Goal: Task Accomplishment & Management: Use online tool/utility

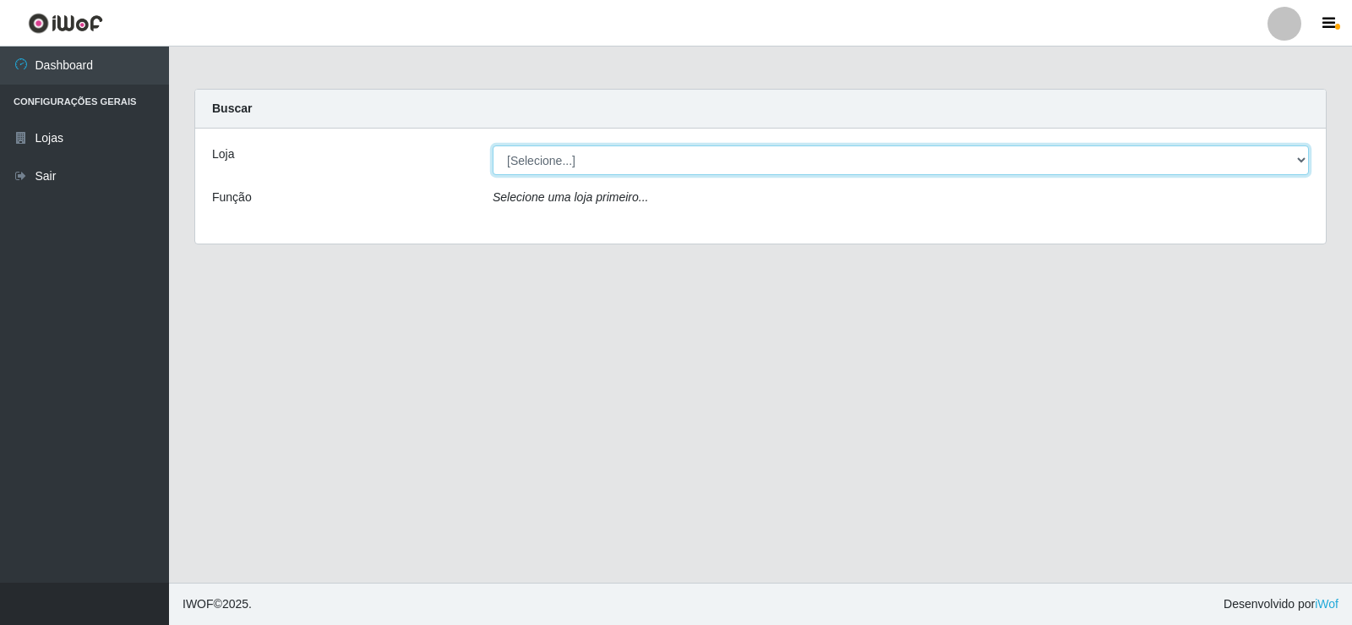
click at [761, 156] on select "[Selecione...] Rede Compras Supermercados - LOJA 2" at bounding box center [901, 160] width 816 height 30
select select "161"
click at [493, 145] on select "[Selecione...] Rede Compras Supermercados - LOJA 2" at bounding box center [901, 160] width 816 height 30
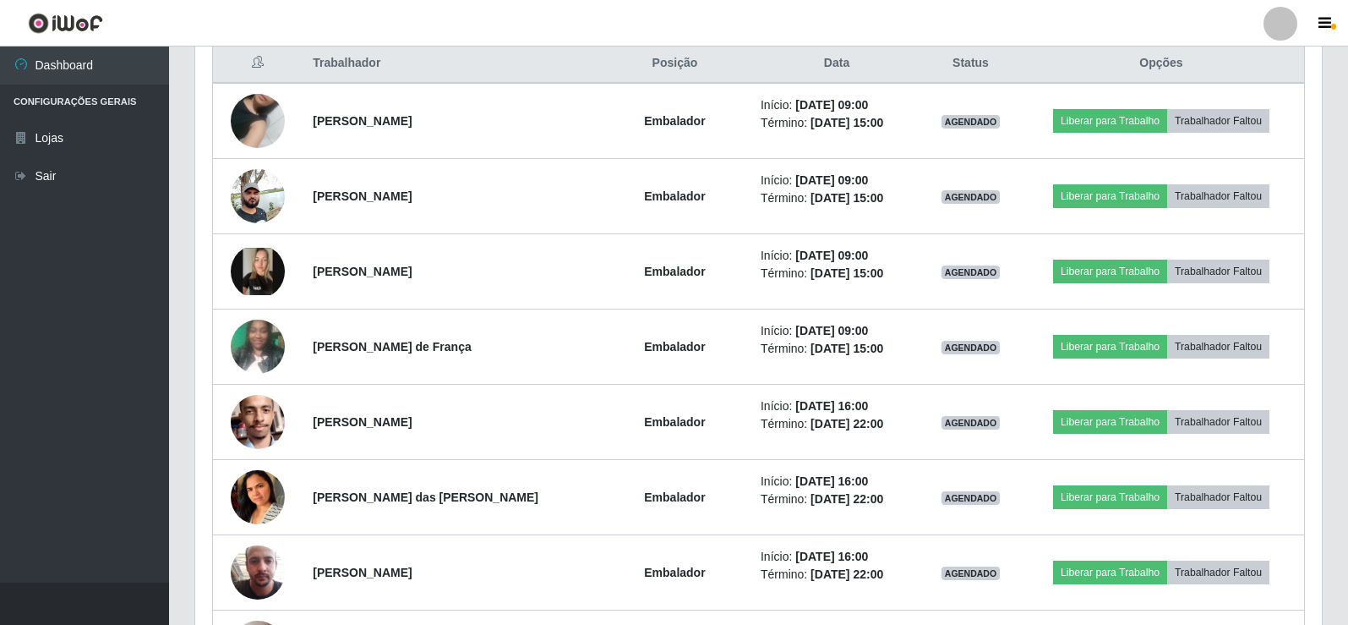
scroll to position [574, 0]
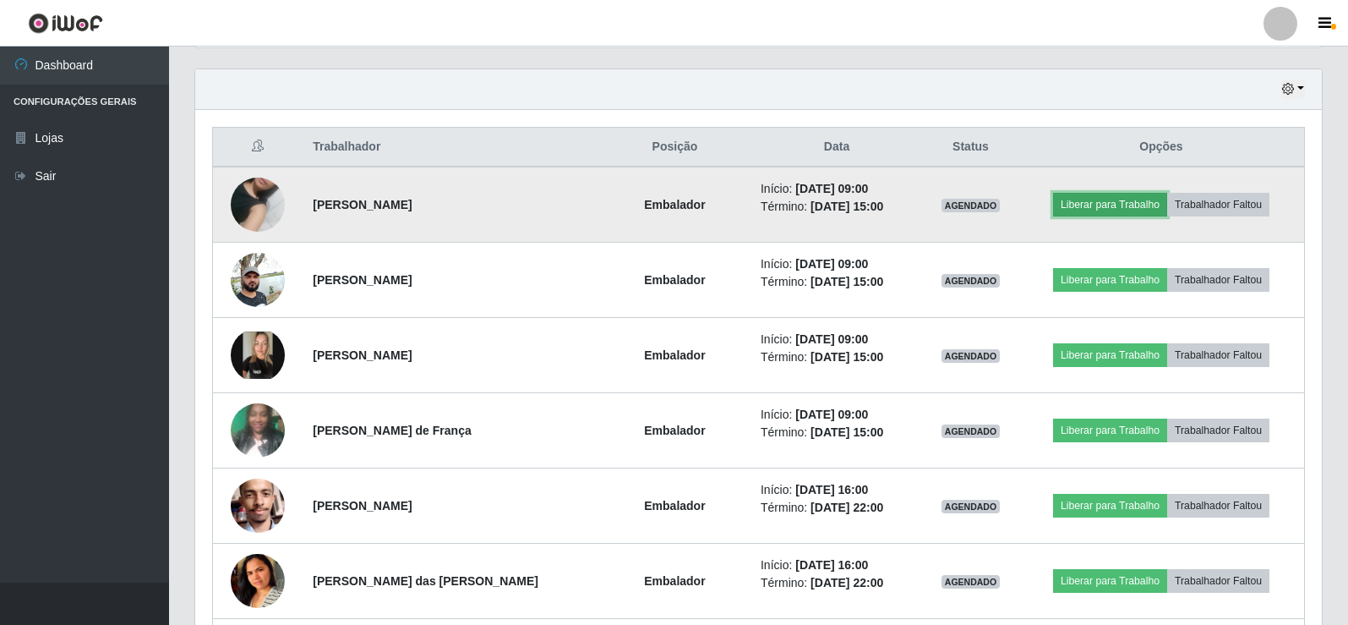
click at [1101, 212] on button "Liberar para Trabalho" at bounding box center [1110, 205] width 114 height 24
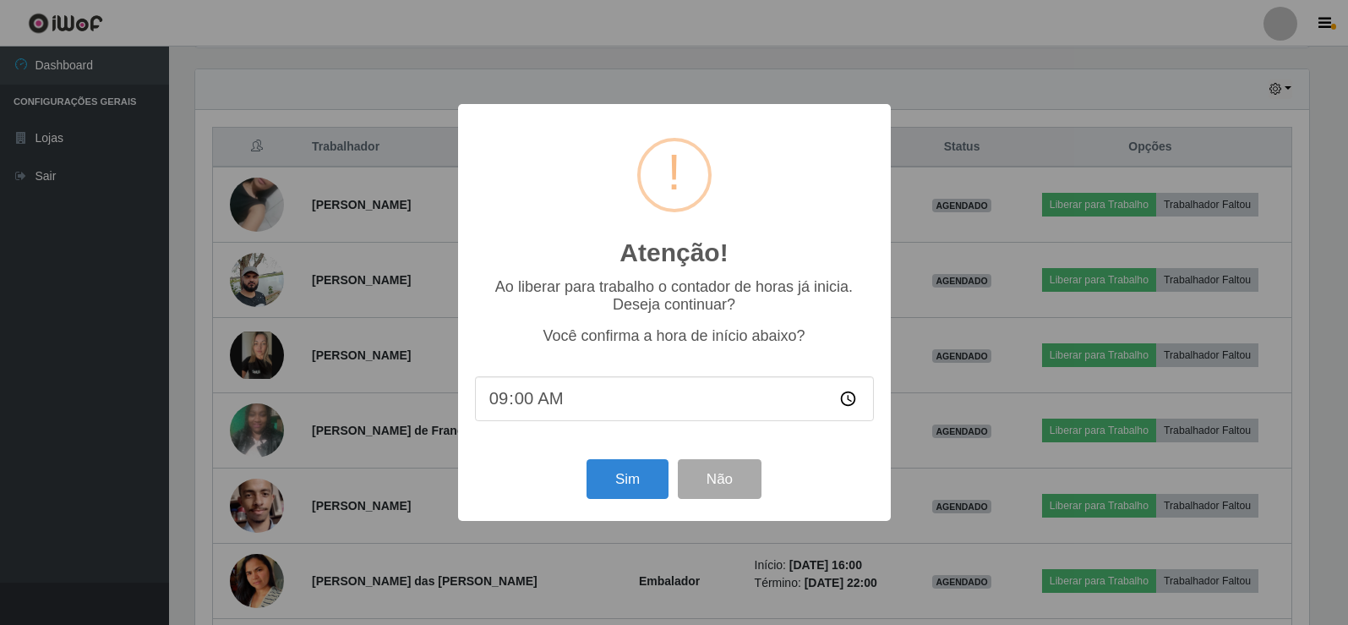
scroll to position [351, 1118]
click at [606, 477] on button "Sim" at bounding box center [629, 479] width 82 height 40
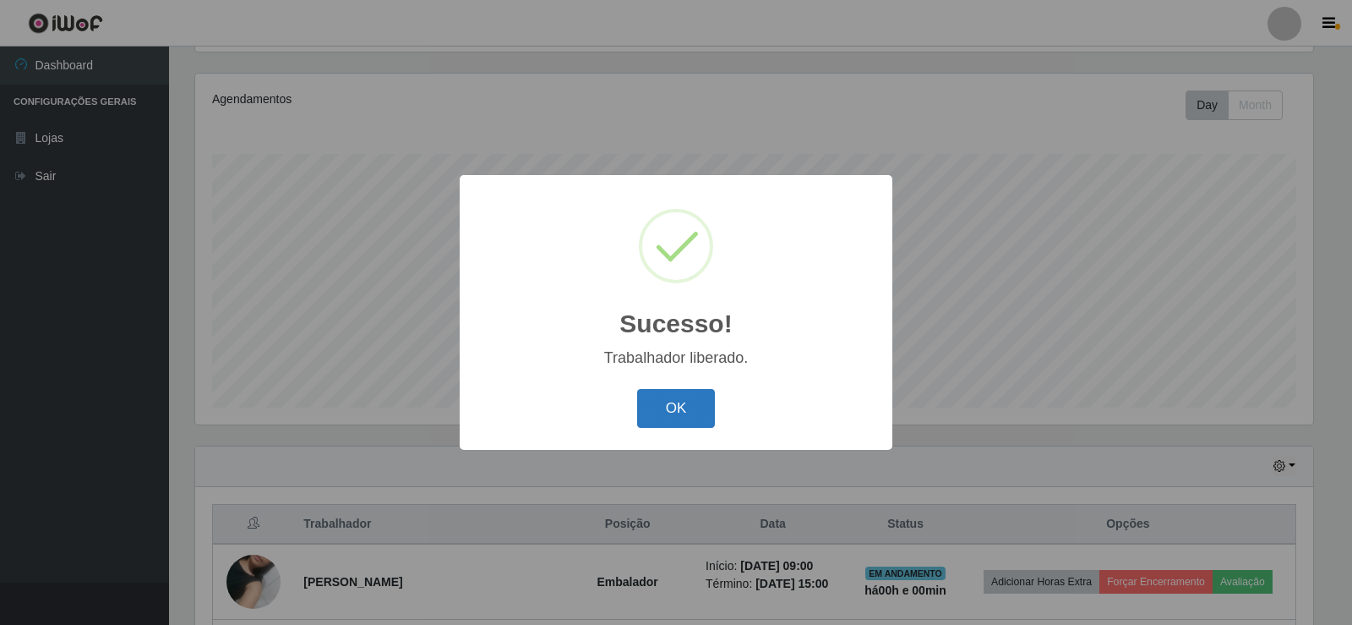
click at [690, 418] on button "OK" at bounding box center [676, 409] width 79 height 40
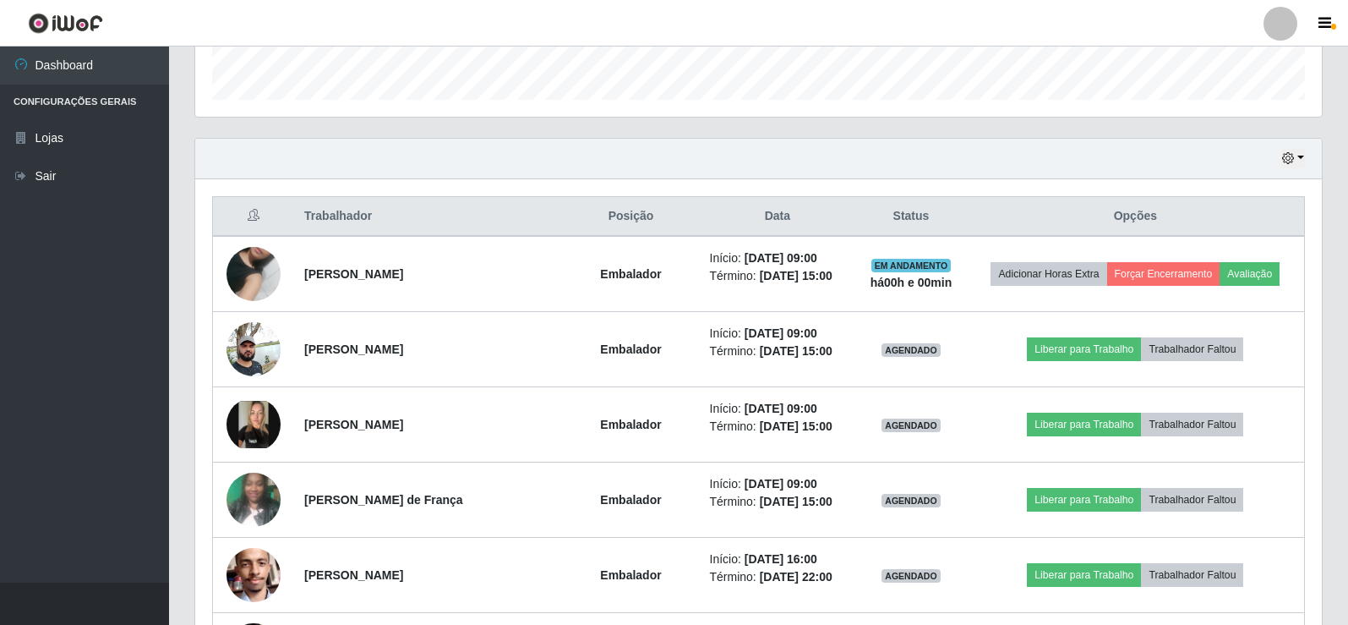
scroll to position [535, 0]
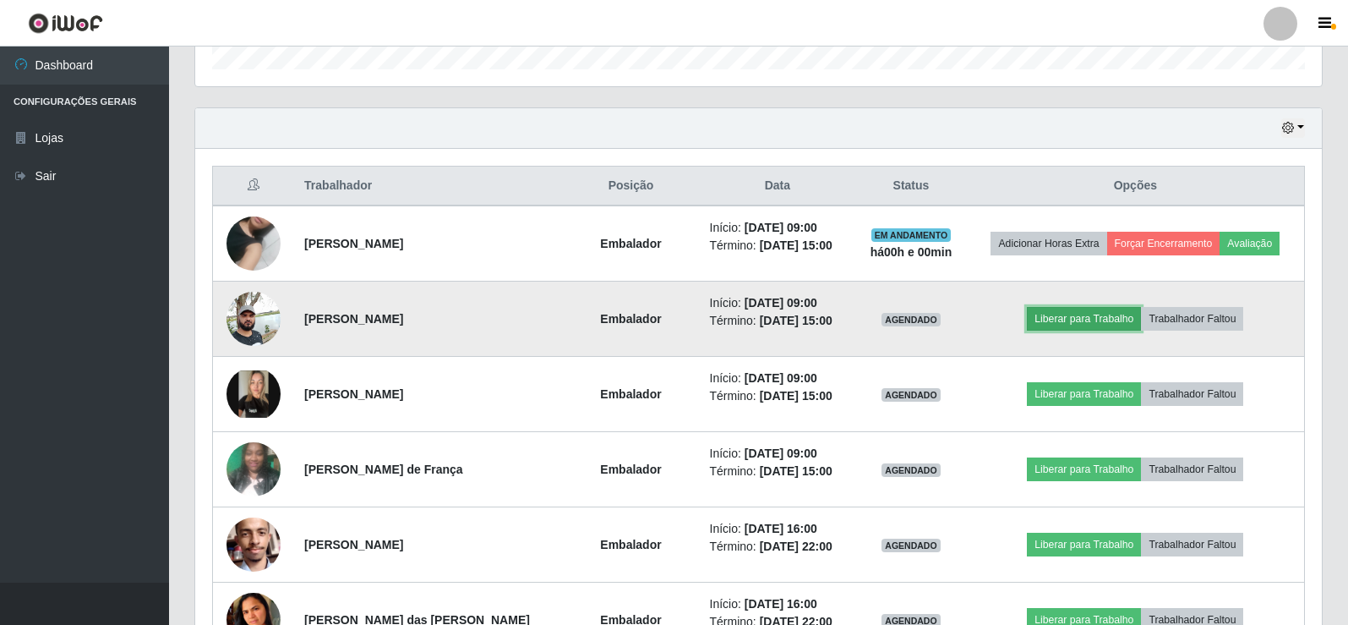
click at [1083, 320] on button "Liberar para Trabalho" at bounding box center [1084, 319] width 114 height 24
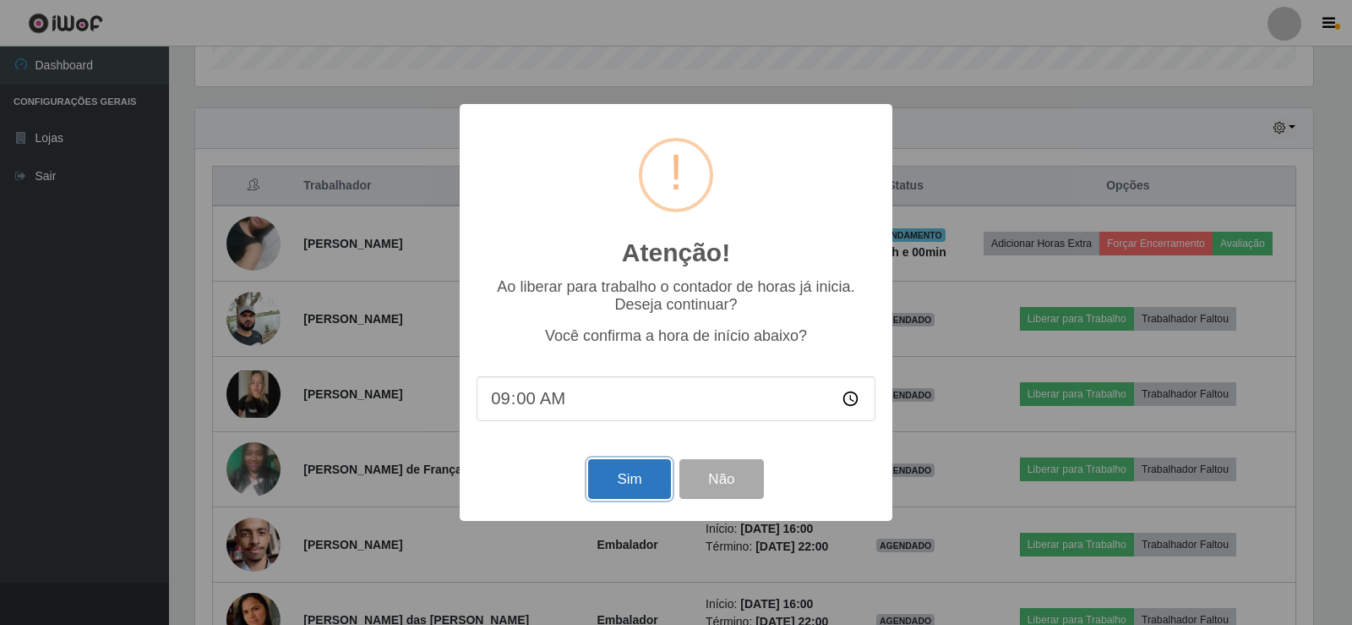
click at [614, 478] on button "Sim" at bounding box center [629, 479] width 82 height 40
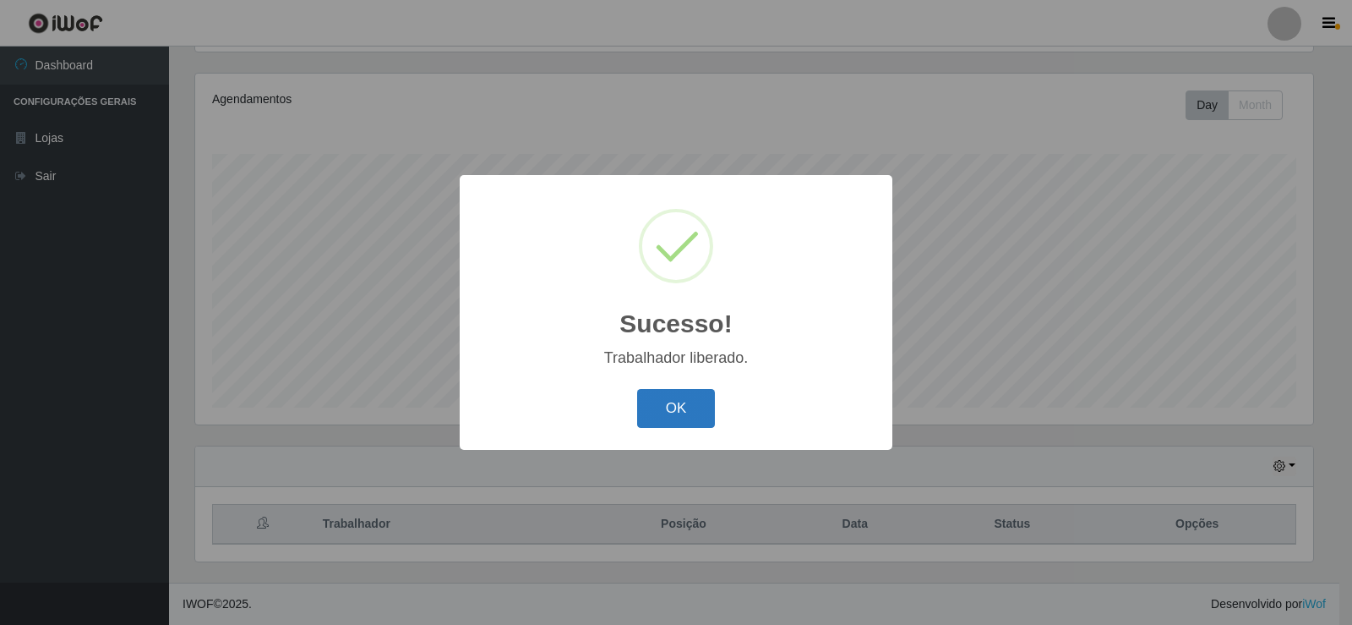
click at [703, 392] on button "OK" at bounding box center [676, 409] width 79 height 40
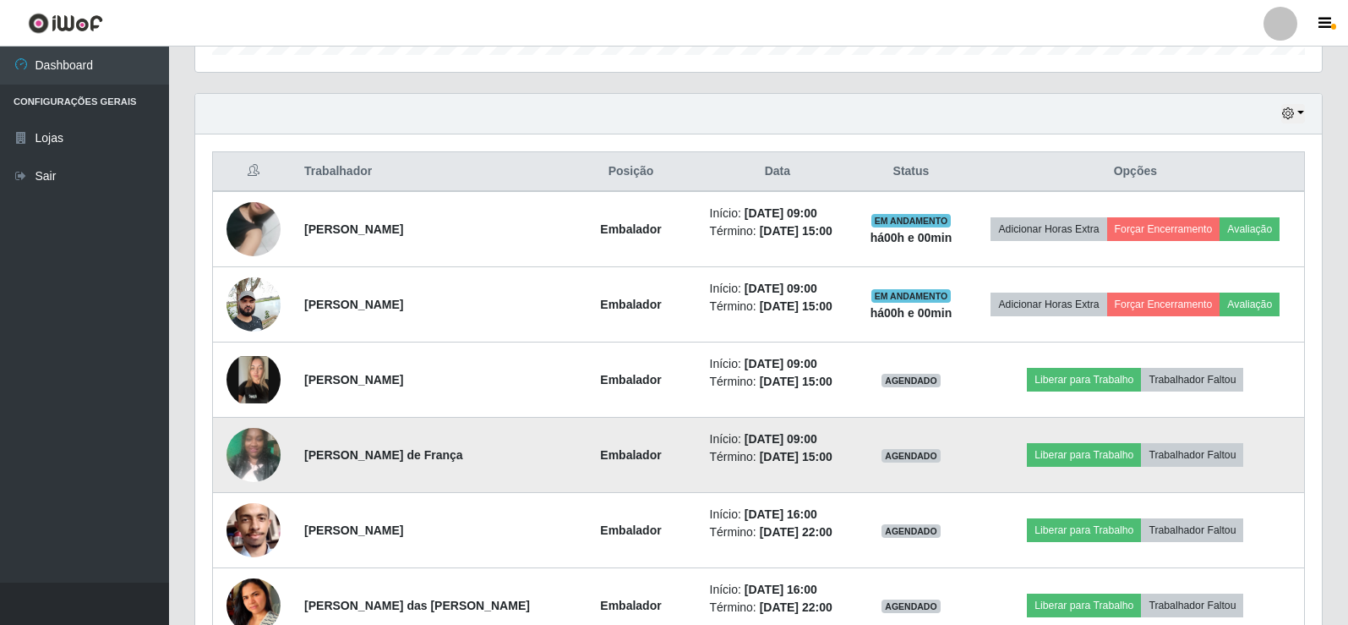
scroll to position [619, 0]
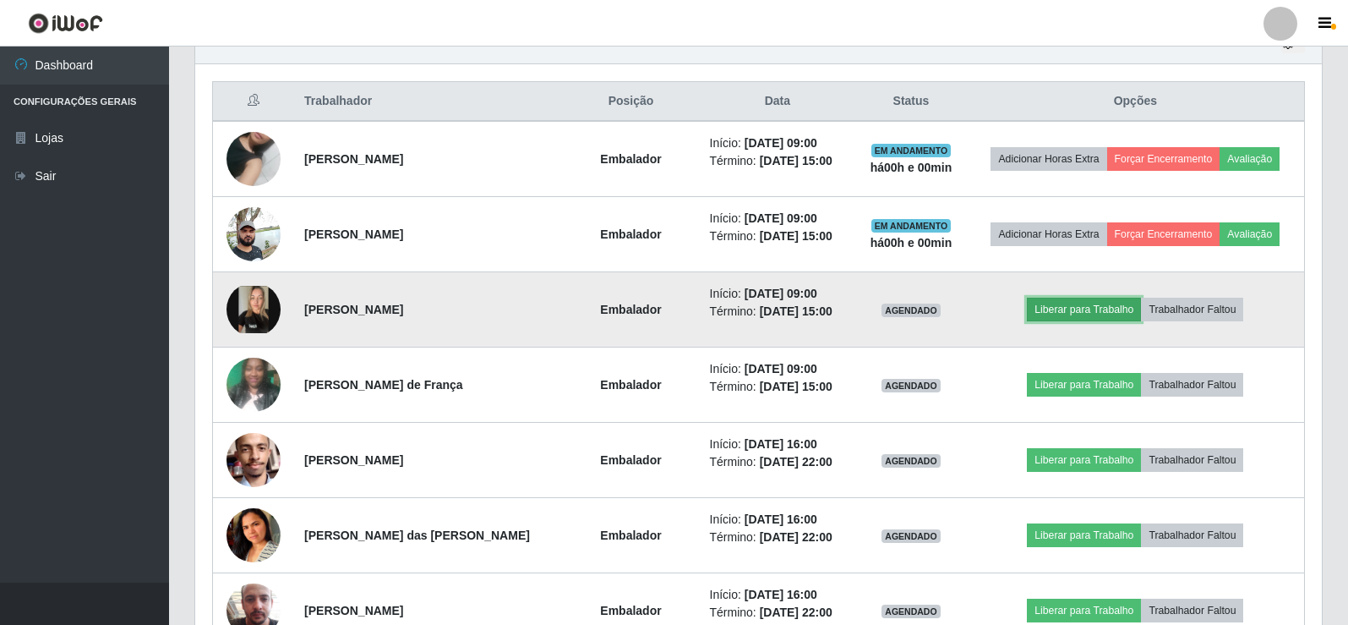
click at [1072, 316] on button "Liberar para Trabalho" at bounding box center [1084, 309] width 114 height 24
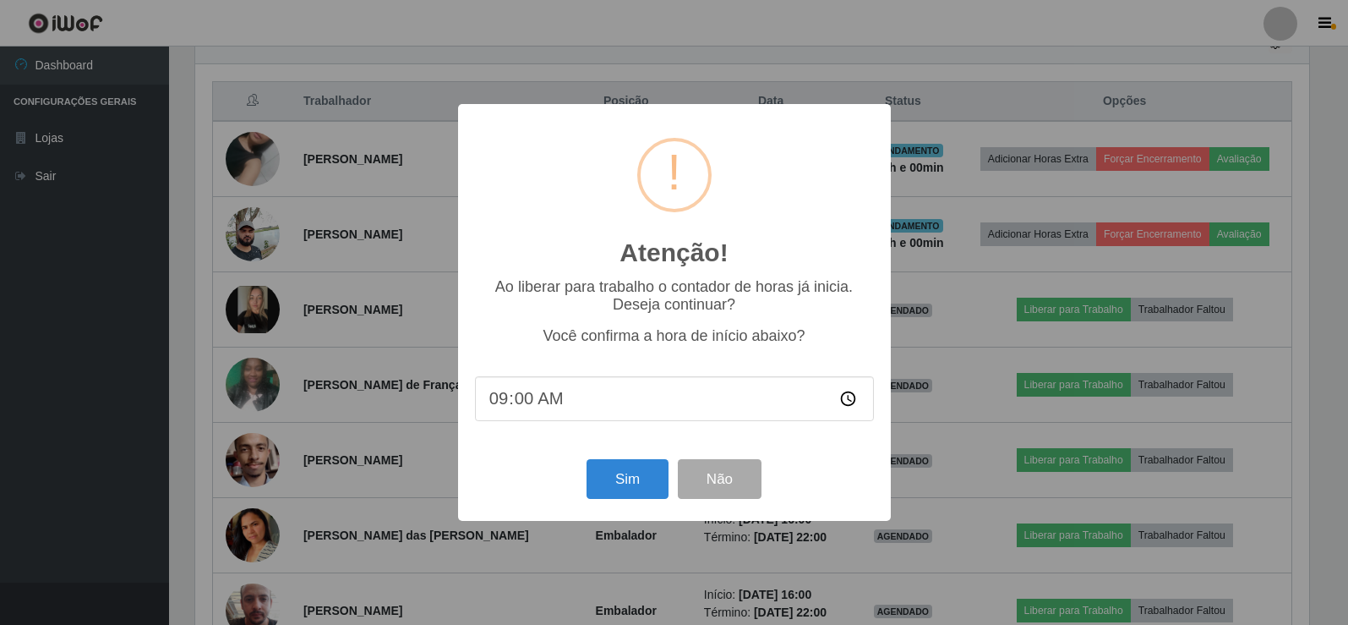
scroll to position [351, 1118]
click at [631, 478] on button "Sim" at bounding box center [629, 479] width 82 height 40
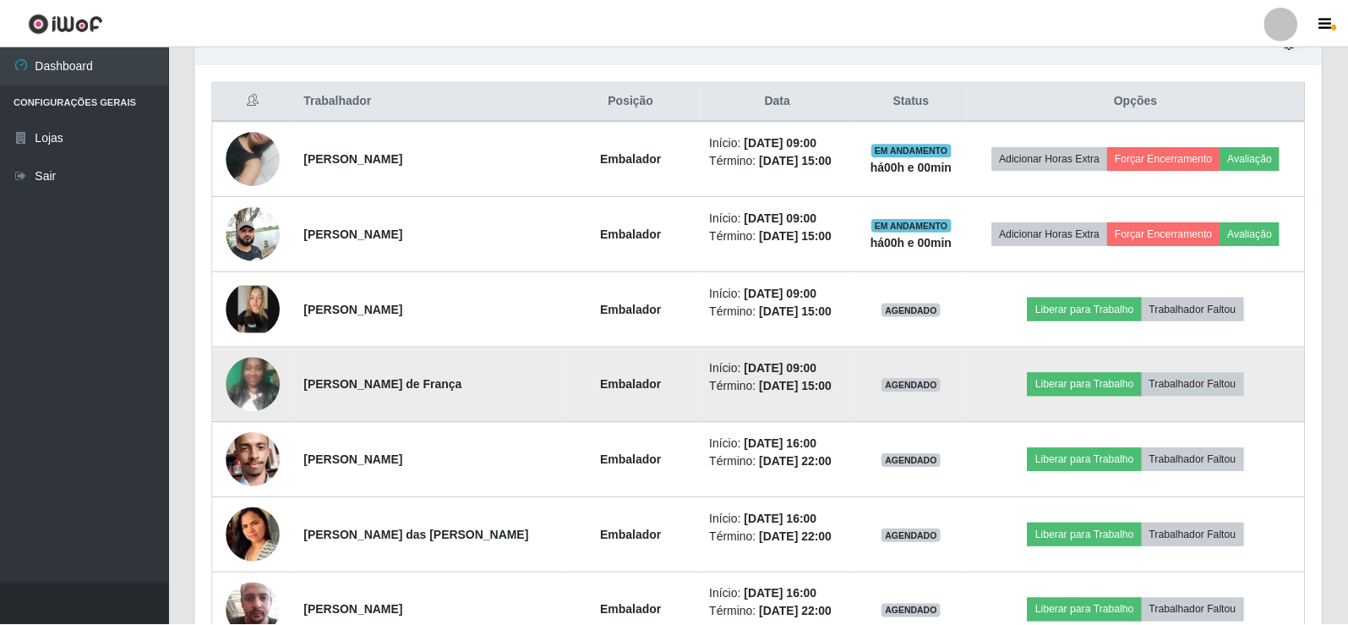
scroll to position [0, 0]
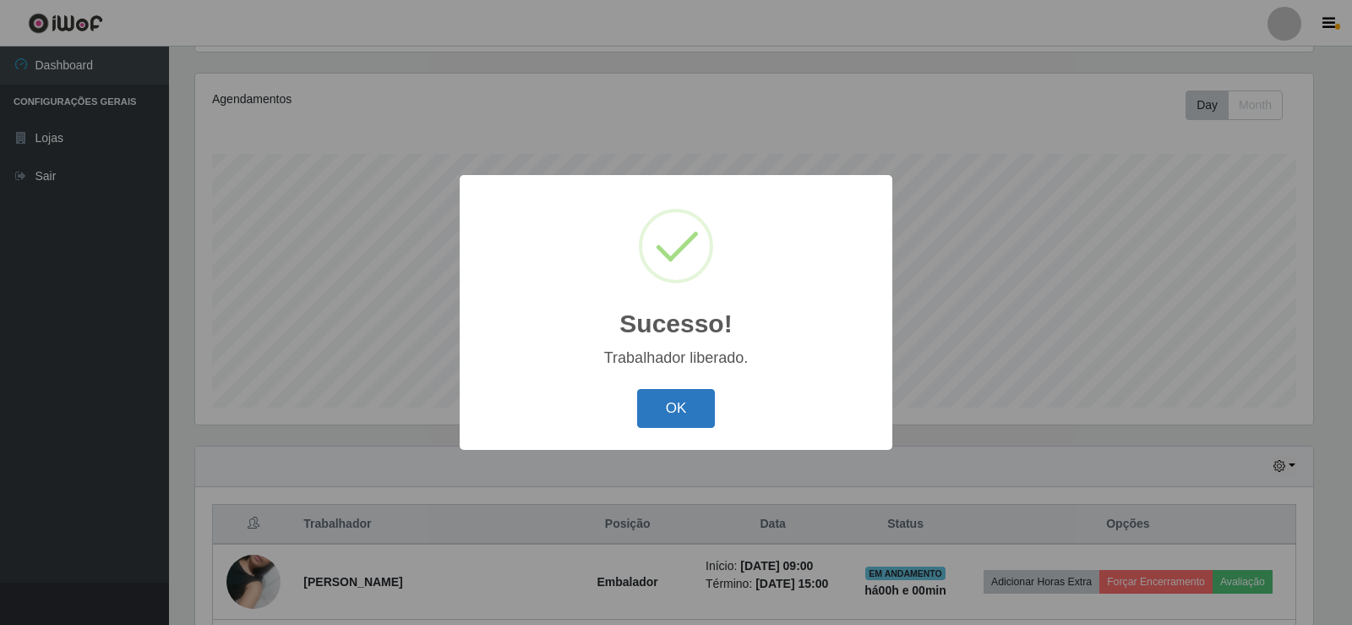
click at [680, 400] on button "OK" at bounding box center [676, 409] width 79 height 40
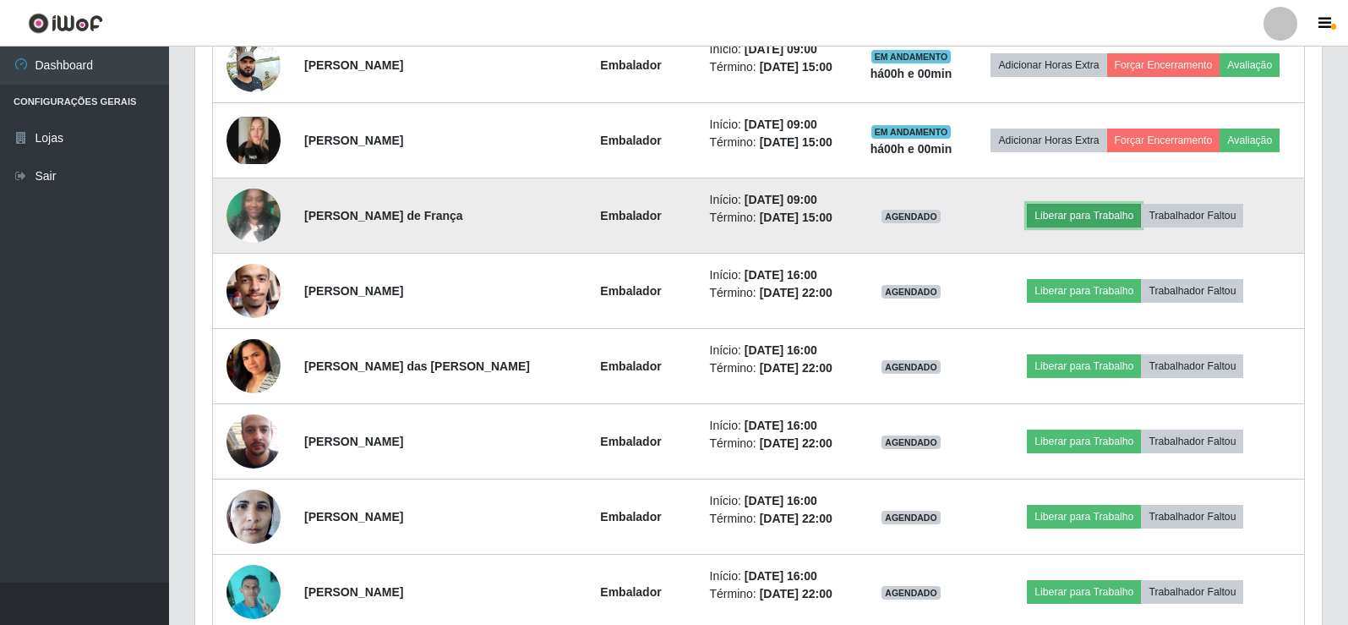
click at [1067, 219] on button "Liberar para Trabalho" at bounding box center [1084, 216] width 114 height 24
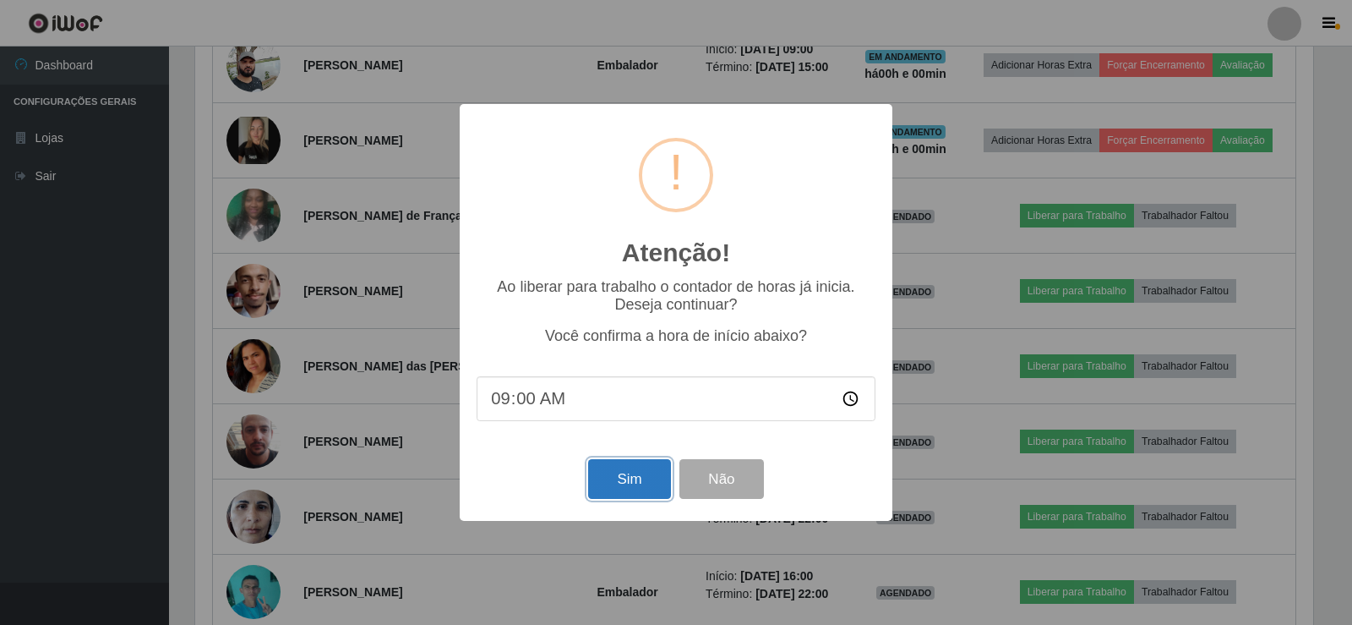
click at [630, 482] on button "Sim" at bounding box center [629, 479] width 82 height 40
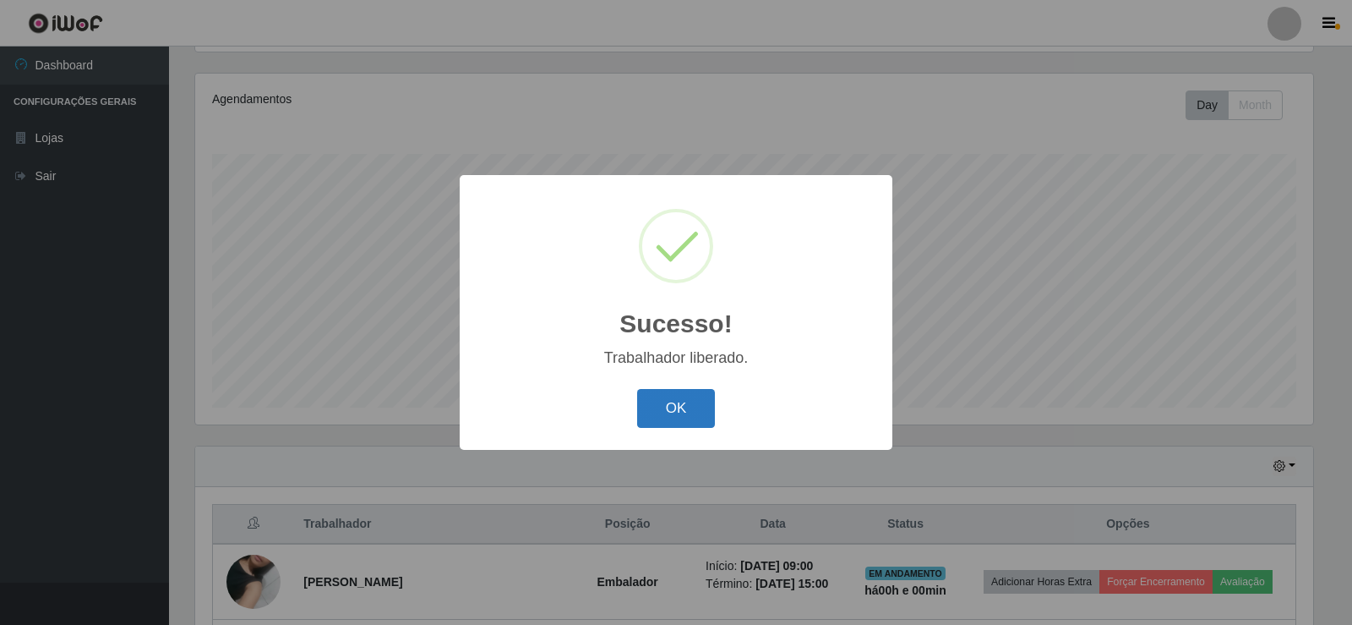
click at [681, 401] on button "OK" at bounding box center [676, 409] width 79 height 40
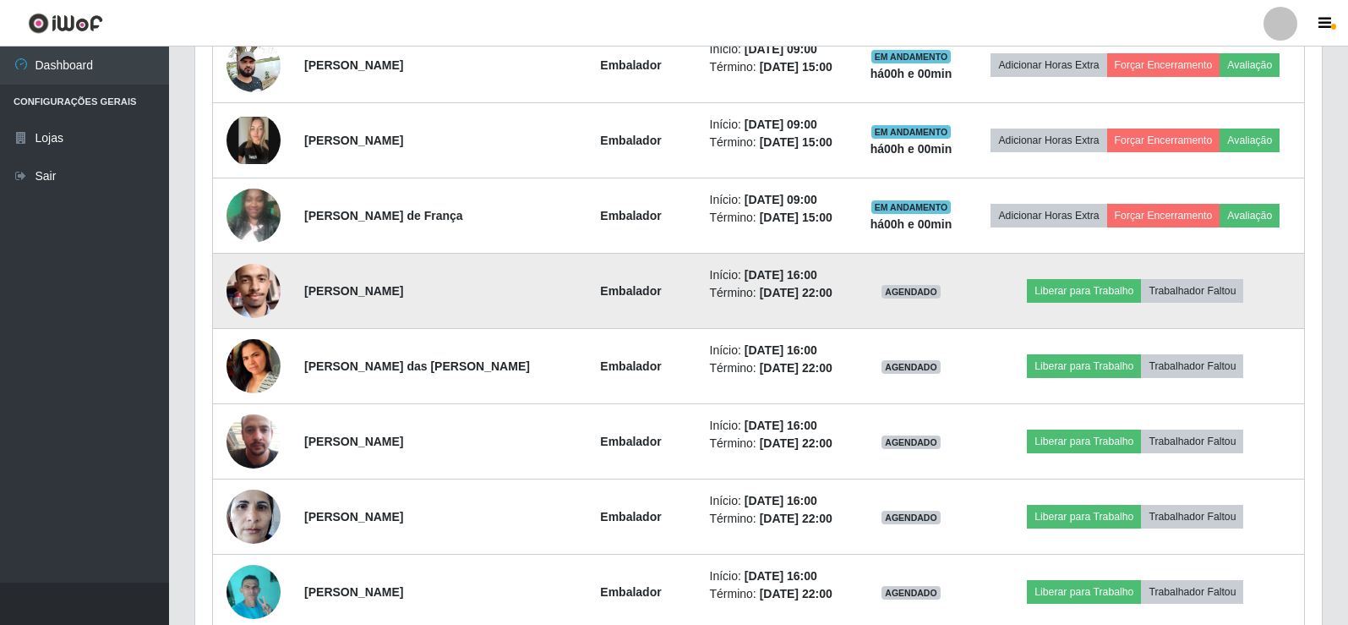
click at [257, 295] on img at bounding box center [253, 290] width 54 height 72
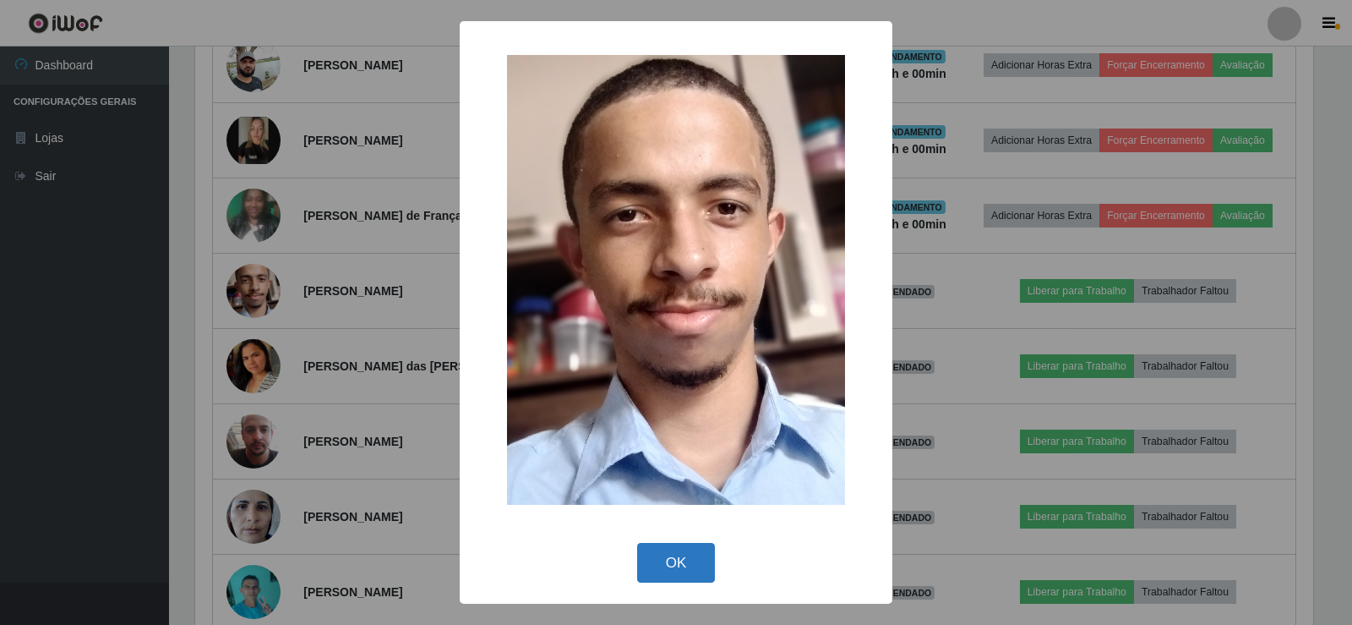
click at [692, 568] on button "OK" at bounding box center [676, 563] width 79 height 40
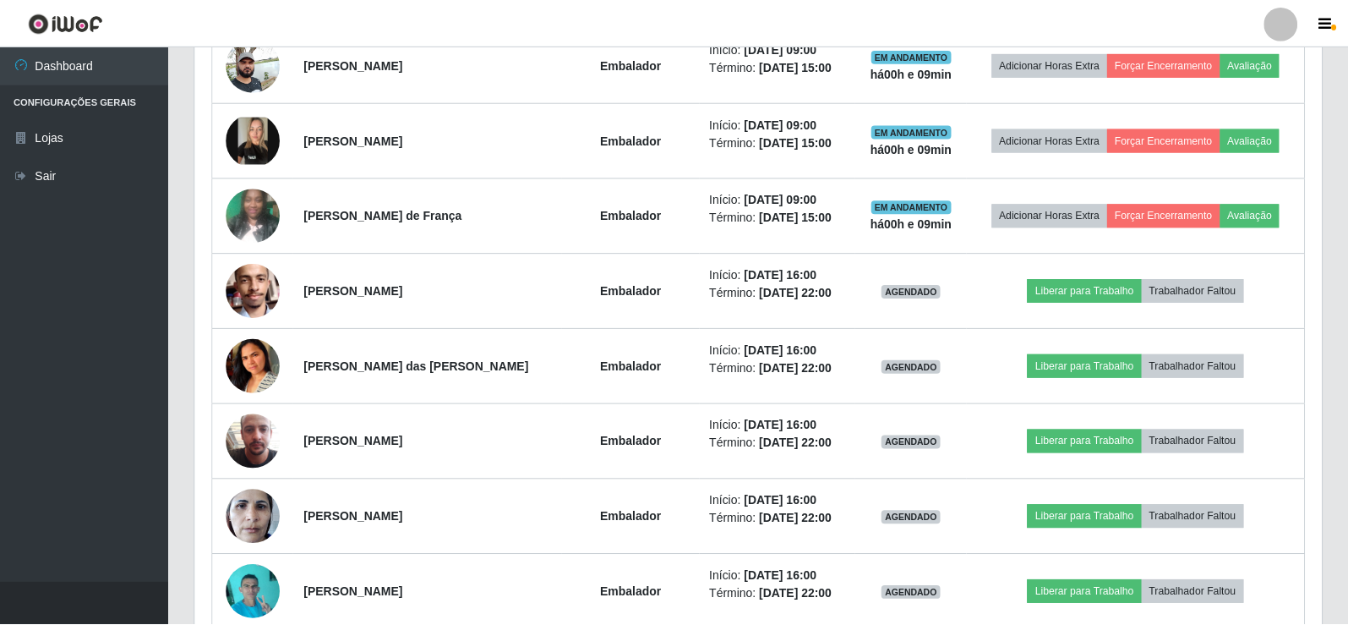
scroll to position [351, 1118]
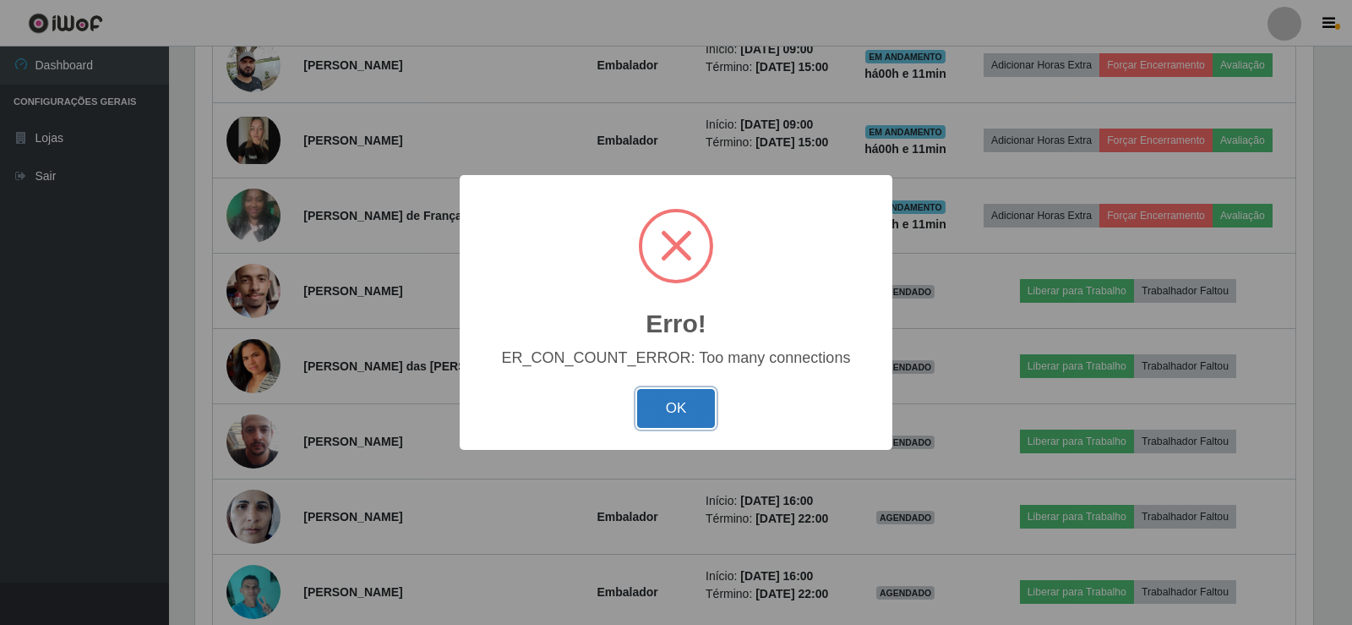
click at [660, 400] on button "OK" at bounding box center [676, 409] width 79 height 40
click at [695, 408] on button "OK" at bounding box center [676, 409] width 79 height 40
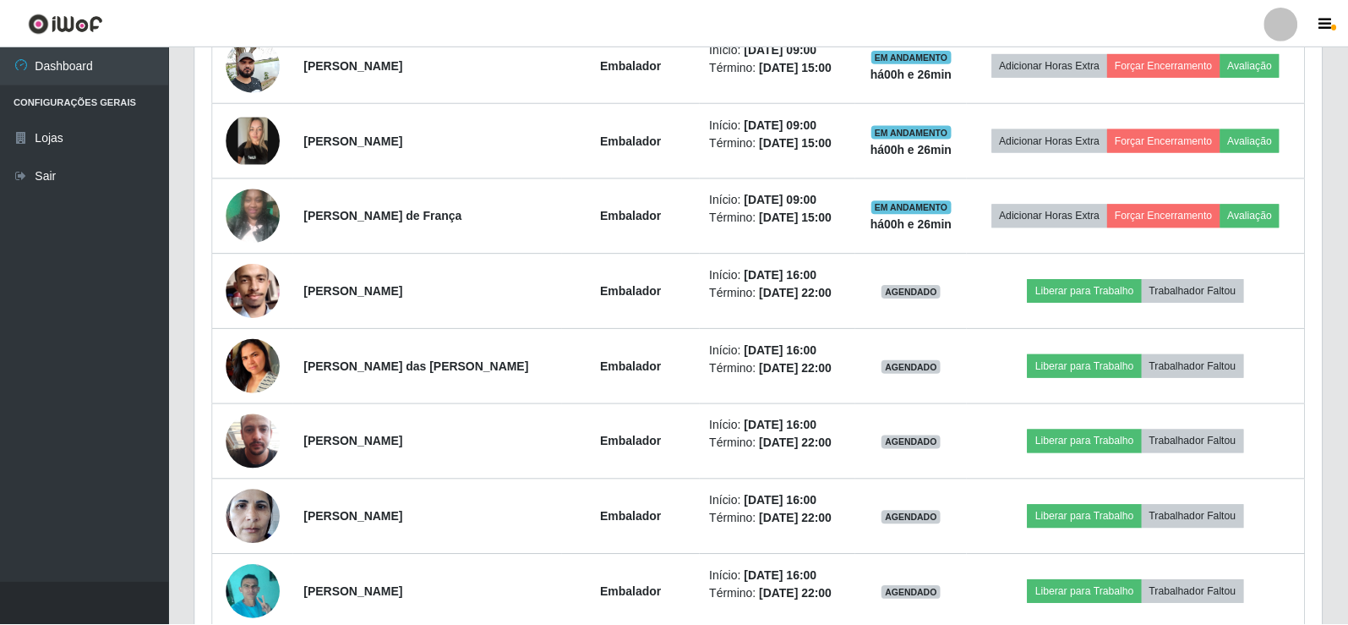
scroll to position [351, 1127]
click at [1332, 246] on div "Hoje 1 dia 3 dias 1 Semana Não encerrados Trabalhador Posição Data Status Opçõe…" at bounding box center [759, 449] width 1154 height 1190
